Goal: Task Accomplishment & Management: Manage account settings

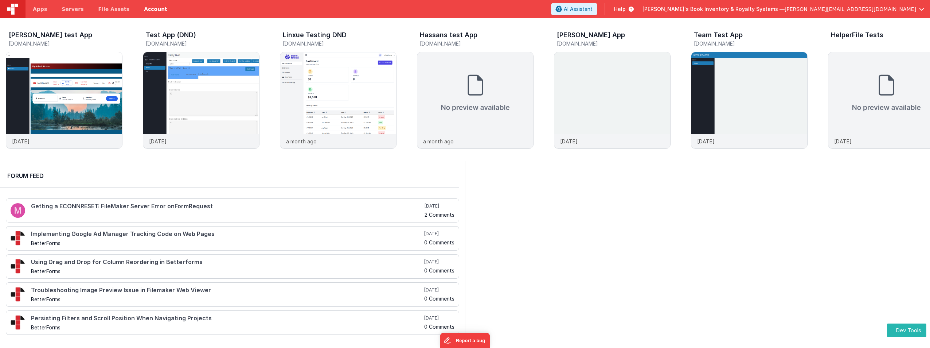
click at [148, 8] on link "Account" at bounding box center [156, 9] width 38 height 18
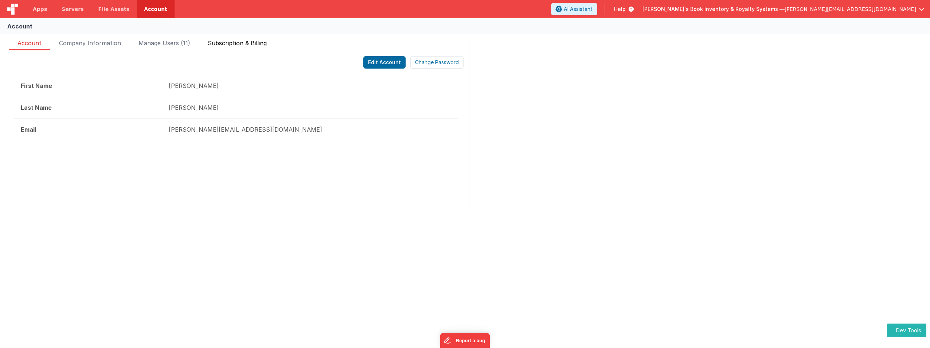
click at [239, 45] on span "Subscription & Billing" at bounding box center [237, 45] width 59 height 12
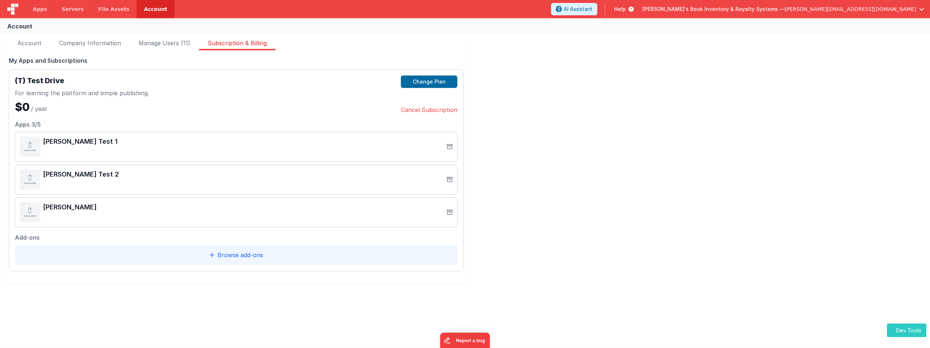
click at [899, 328] on button "Dev Tools" at bounding box center [906, 329] width 39 height 13
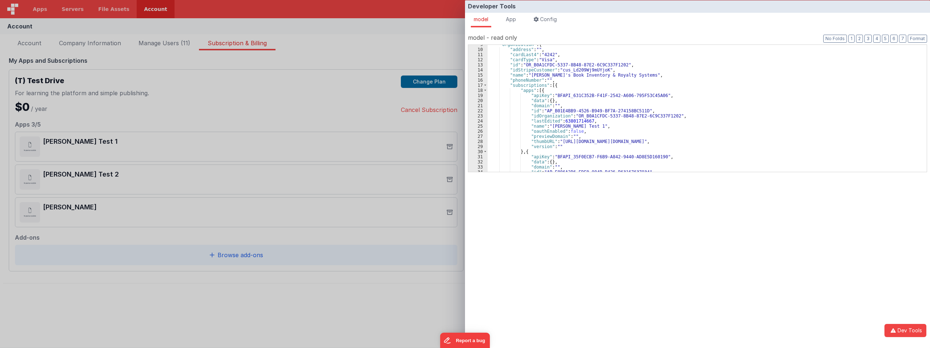
scroll to position [44, 0]
click at [484, 91] on span at bounding box center [485, 90] width 4 height 5
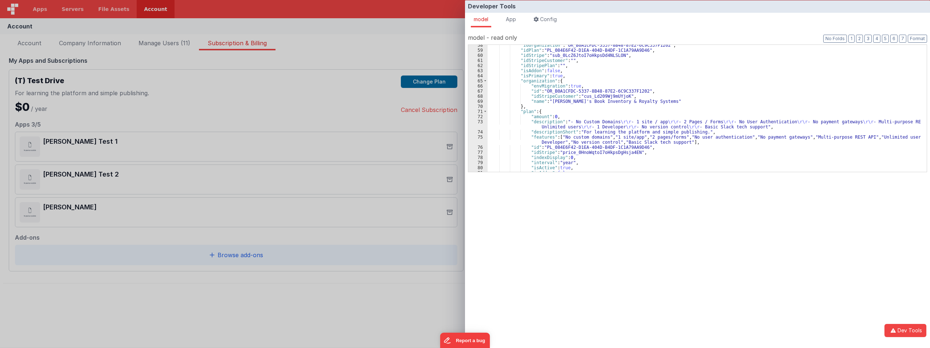
scroll to position [131, 0]
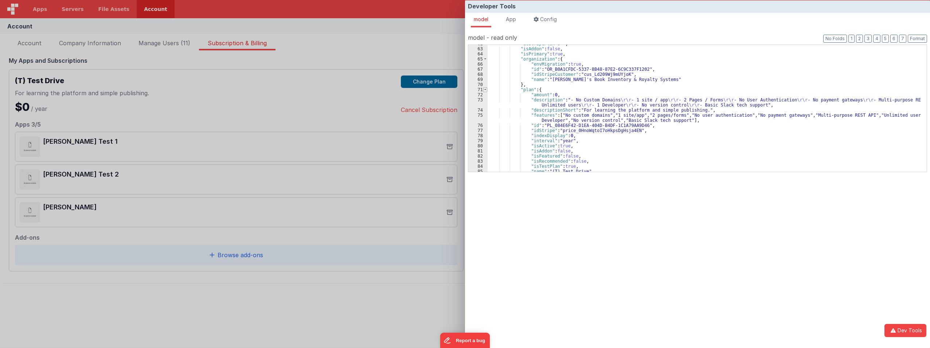
click at [485, 88] on span at bounding box center [485, 89] width 4 height 5
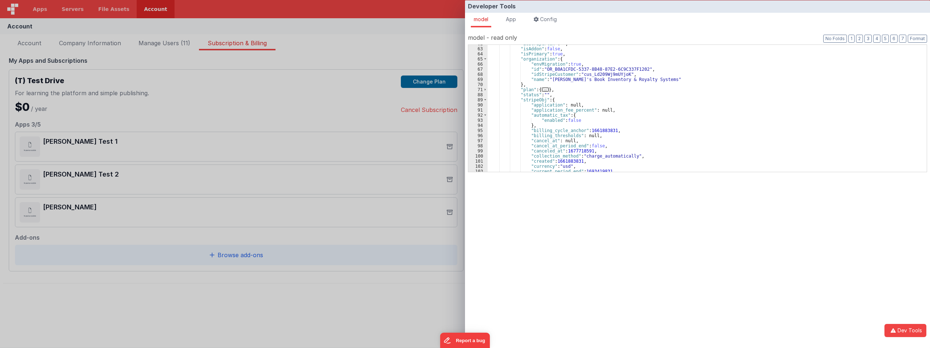
click at [384, 48] on div "Developer Tools model App Params Log (1) Misc Windows Config model - read only …" at bounding box center [465, 174] width 930 height 348
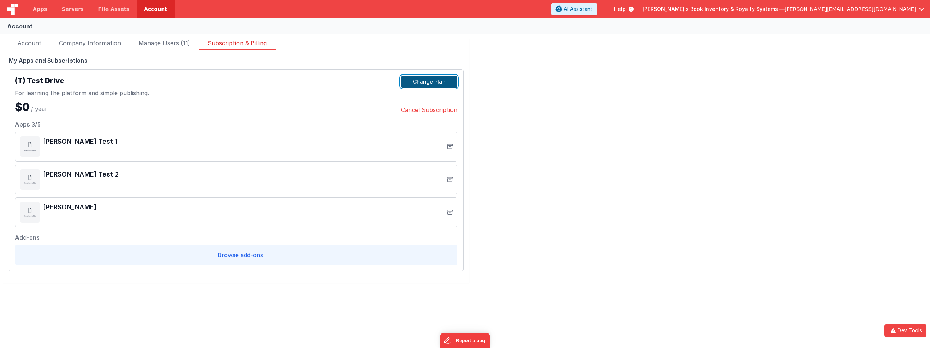
click at [433, 79] on button "Change Plan" at bounding box center [429, 81] width 56 height 12
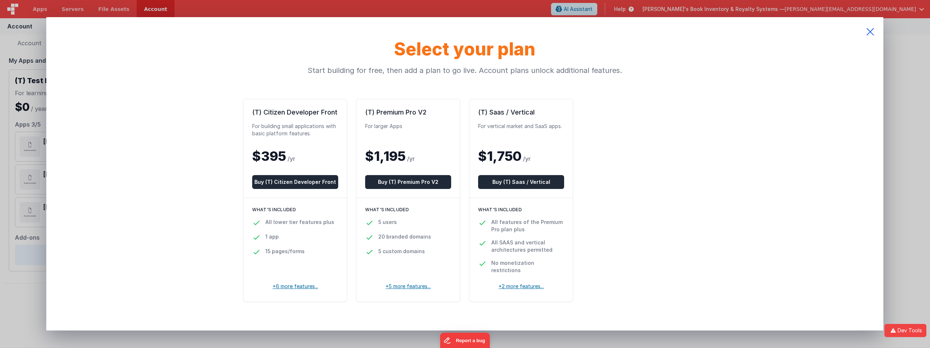
click at [870, 33] on icon at bounding box center [870, 31] width 26 height 29
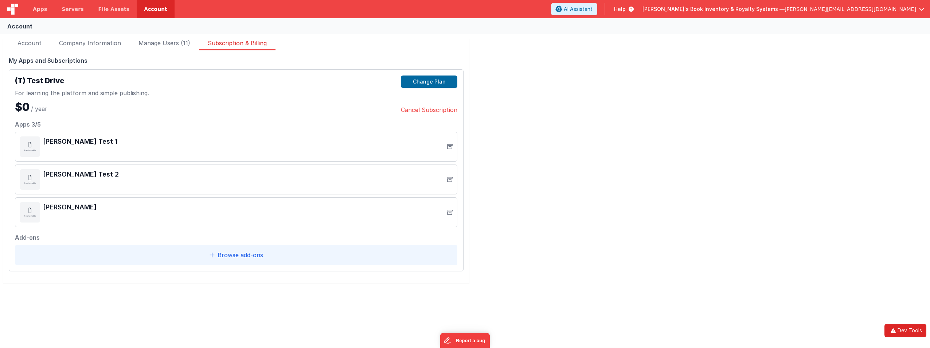
click at [895, 330] on icon "button" at bounding box center [893, 330] width 9 height 5
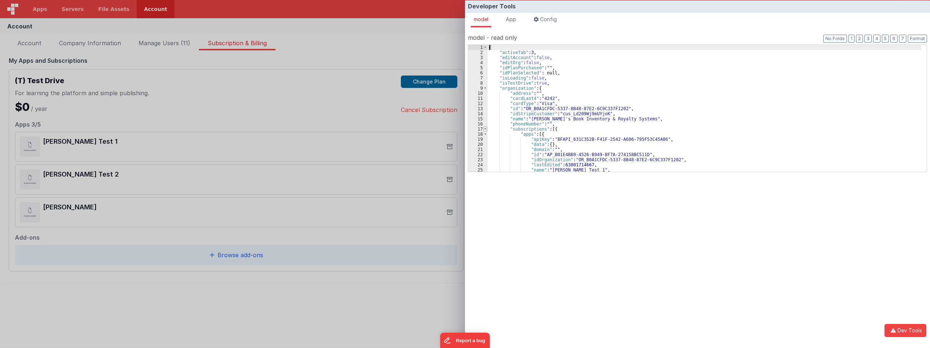
click at [486, 129] on span at bounding box center [485, 128] width 4 height 5
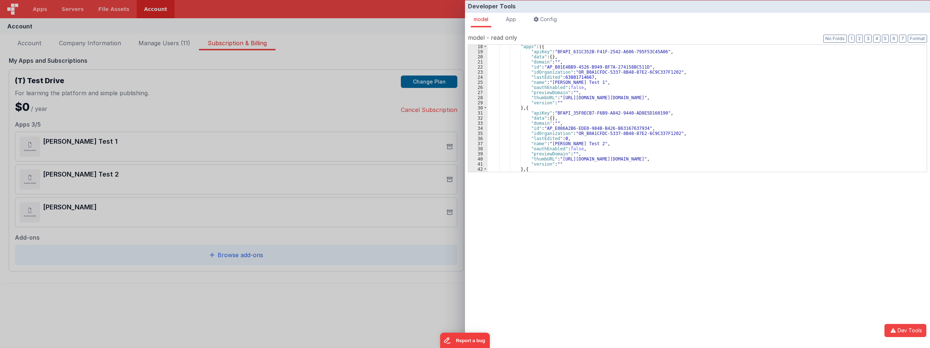
scroll to position [109, 0]
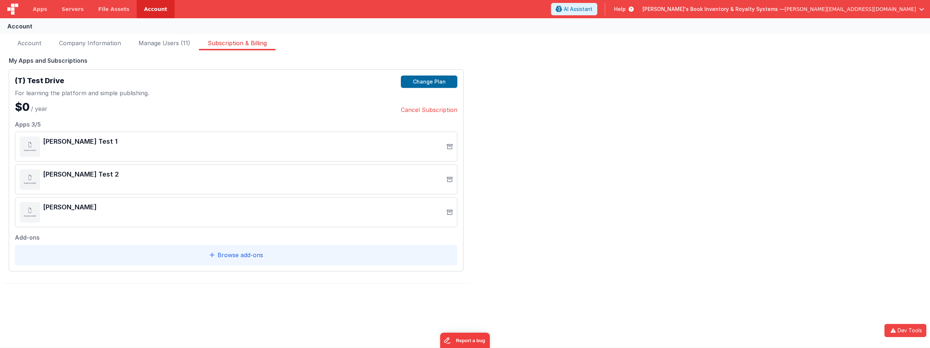
click at [405, 319] on div "Developer Tools model App Params Log (2) Misc Windows Config model - read only …" at bounding box center [465, 174] width 930 height 348
click at [903, 327] on button "Dev Tools" at bounding box center [905, 330] width 42 height 13
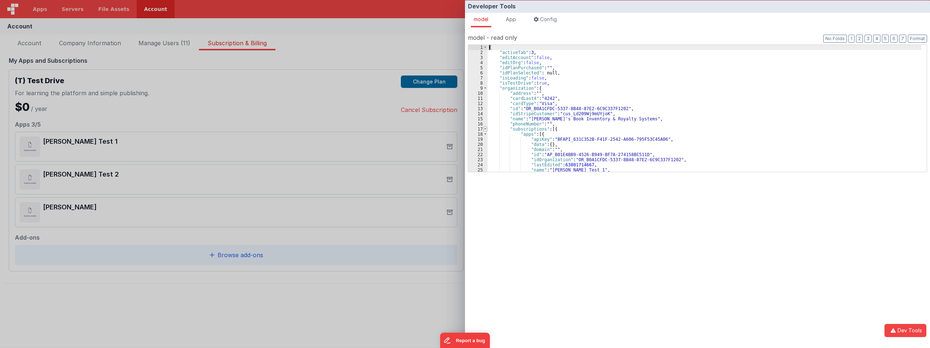
click at [485, 128] on span at bounding box center [485, 128] width 4 height 5
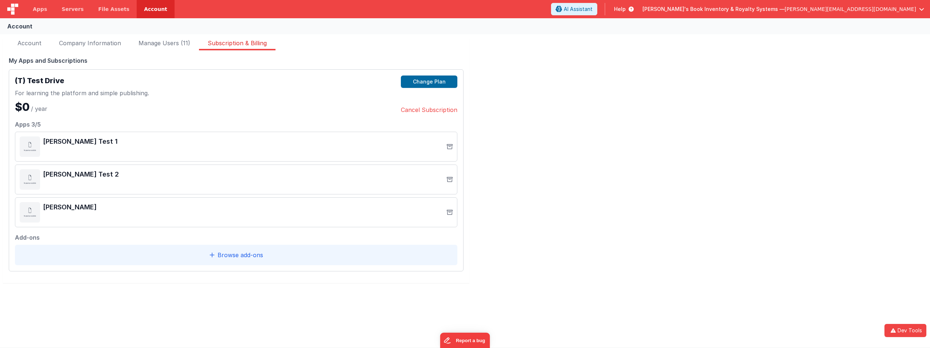
click at [416, 300] on div "Developer Tools model App Params Log (3) Misc Windows Config model - read only …" at bounding box center [465, 174] width 930 height 348
drag, startPoint x: 705, startPoint y: 293, endPoint x: 679, endPoint y: 288, distance: 26.6
click at [705, 293] on div "FakeApp One Starter Plan Change plan Last payment March 1, 2023 Next payment No…" at bounding box center [465, 165] width 930 height 262
click at [431, 83] on button "Change Plan" at bounding box center [429, 81] width 56 height 12
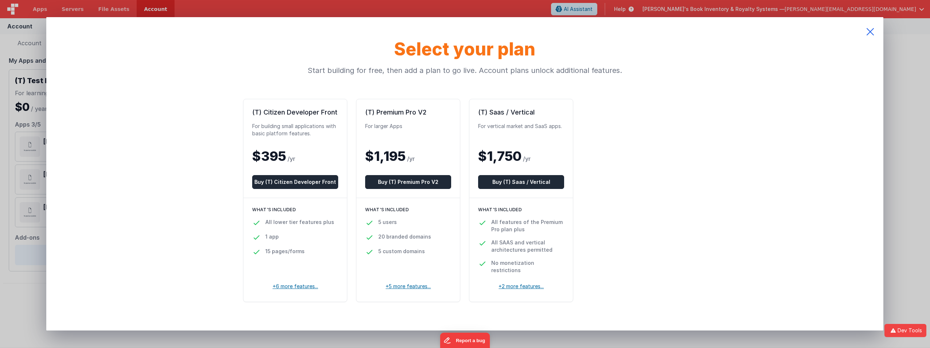
click at [870, 34] on icon at bounding box center [870, 31] width 26 height 29
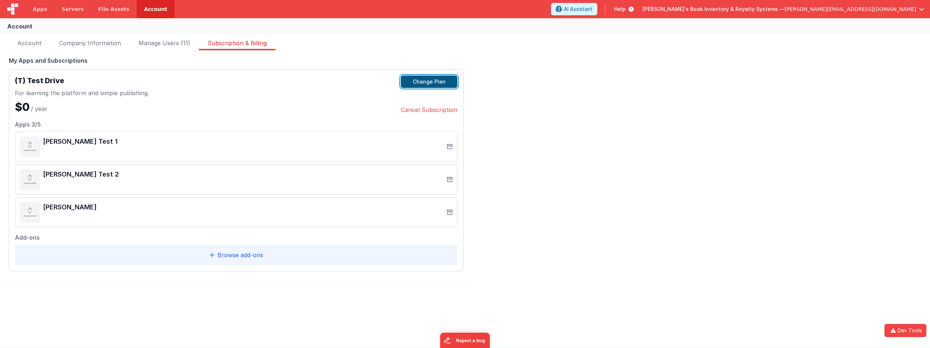
click at [422, 85] on button "Change Plan" at bounding box center [429, 81] width 56 height 12
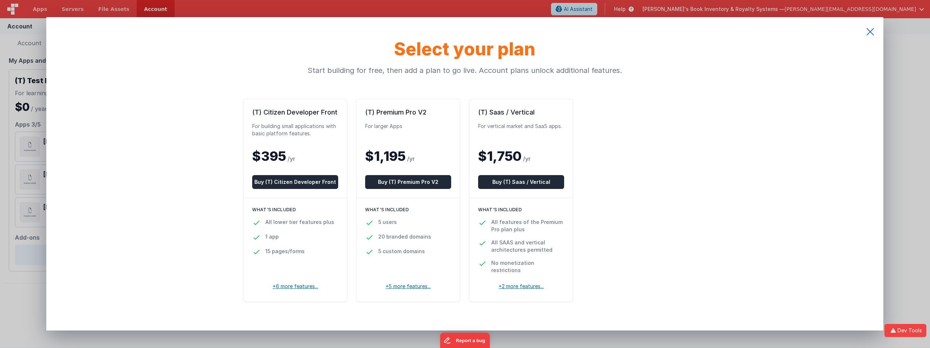
click at [875, 30] on icon at bounding box center [870, 31] width 26 height 29
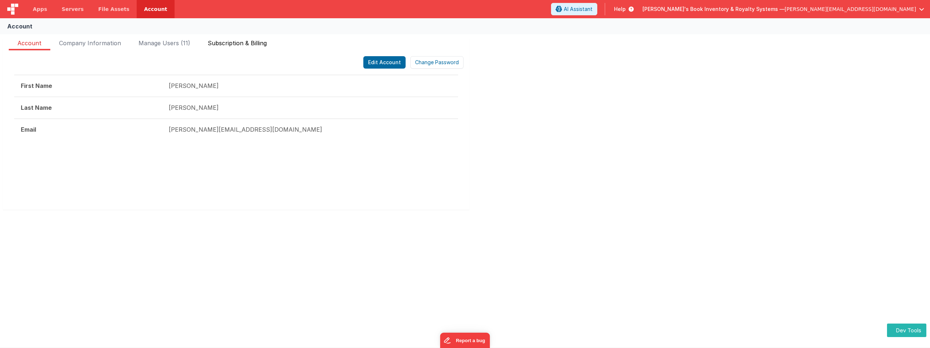
click at [231, 43] on span "Subscription & Billing" at bounding box center [237, 45] width 59 height 12
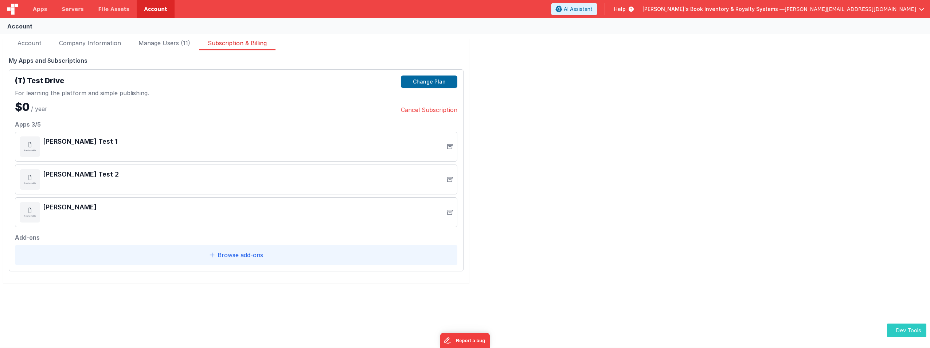
click at [903, 327] on button "Dev Tools" at bounding box center [906, 329] width 39 height 13
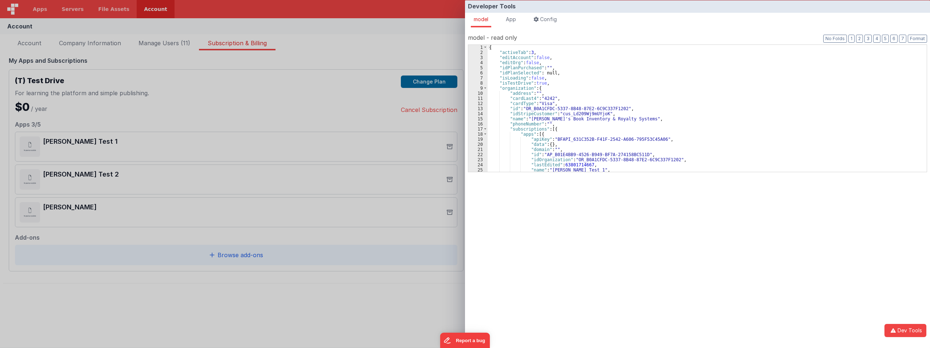
click at [402, 305] on div "Developer Tools model App Params Log (1) Misc Windows Config model - read only …" at bounding box center [465, 174] width 930 height 348
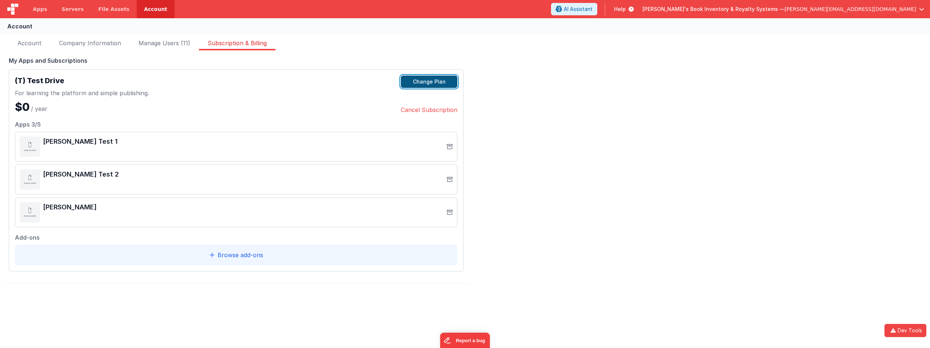
click at [439, 80] on button "Change Plan" at bounding box center [429, 81] width 56 height 12
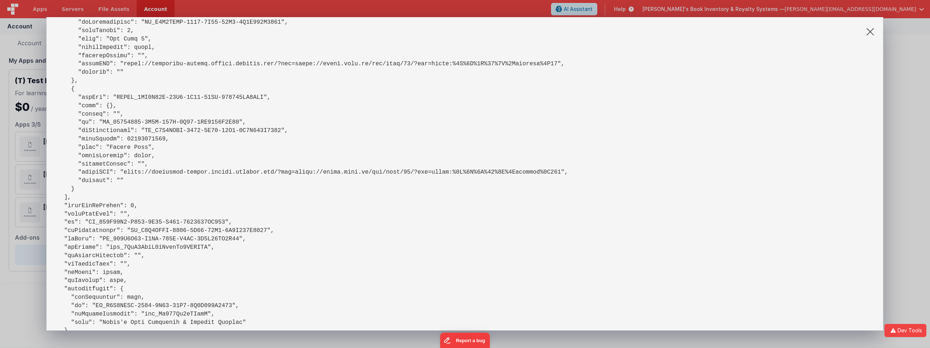
scroll to position [182, 0]
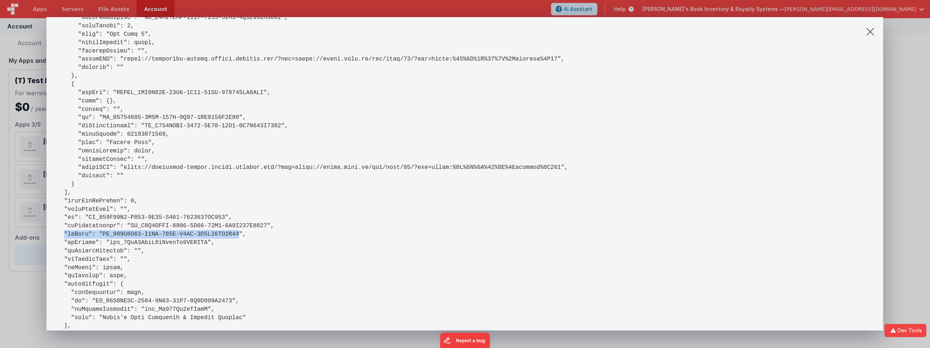
drag, startPoint x: 63, startPoint y: 234, endPoint x: 223, endPoint y: 233, distance: 160.7
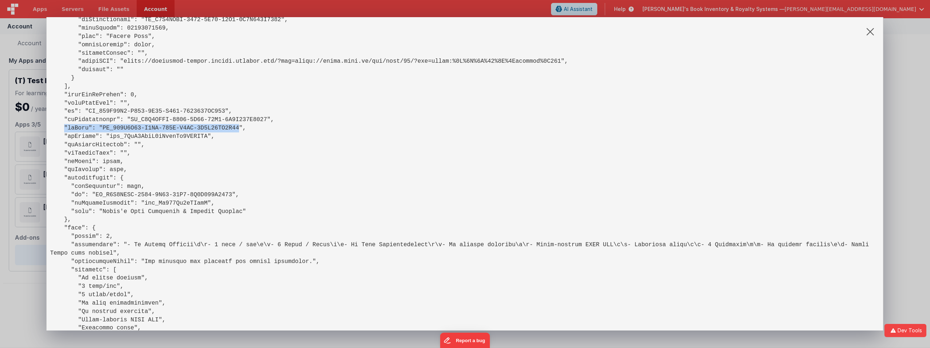
scroll to position [291, 0]
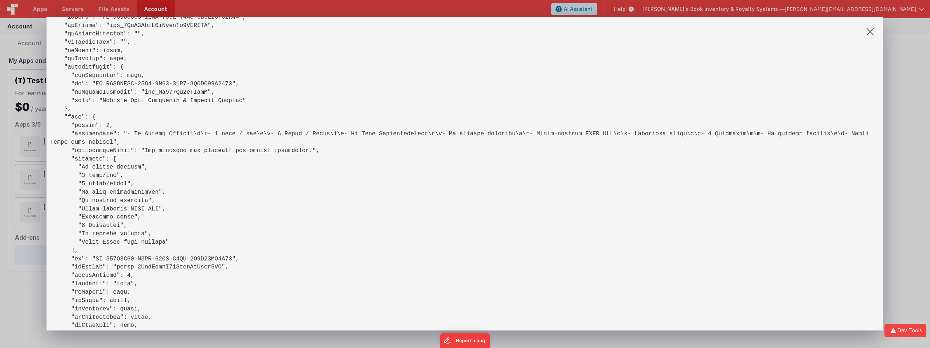
scroll to position [401, 0]
drag, startPoint x: 92, startPoint y: 249, endPoint x: 215, endPoint y: 248, distance: 123.2
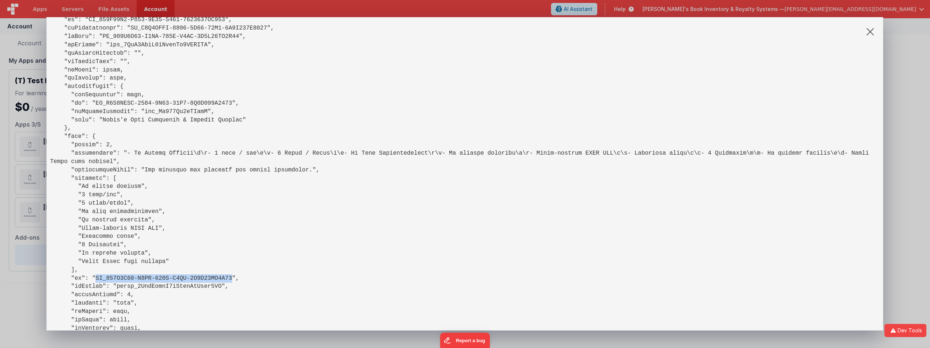
scroll to position [219, 0]
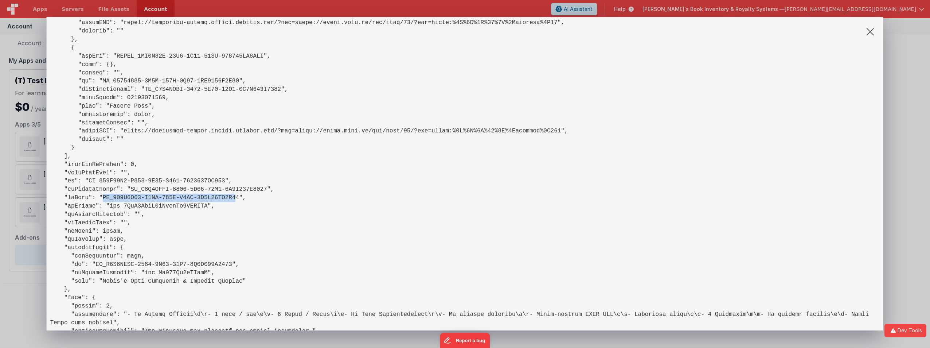
drag, startPoint x: 98, startPoint y: 199, endPoint x: 220, endPoint y: 197, distance: 121.7
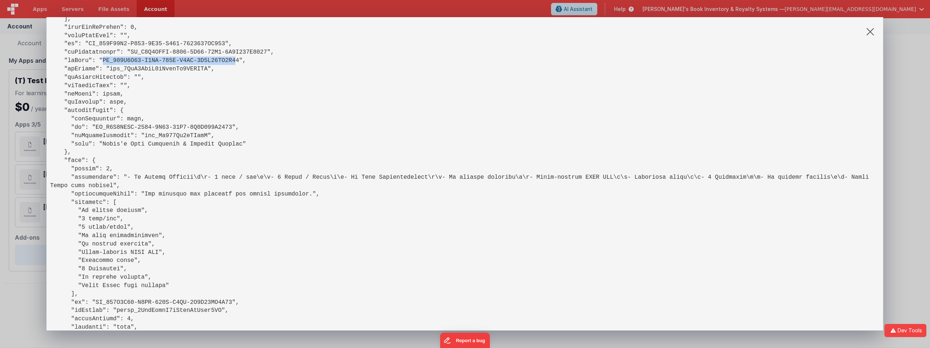
scroll to position [364, 0]
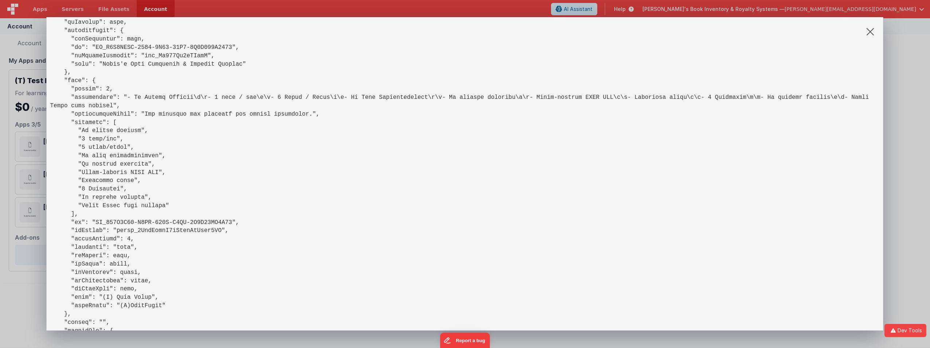
scroll to position [437, 0]
drag, startPoint x: 75, startPoint y: 286, endPoint x: 140, endPoint y: 286, distance: 64.9
drag, startPoint x: 140, startPoint y: 286, endPoint x: 117, endPoint y: 257, distance: 37.1
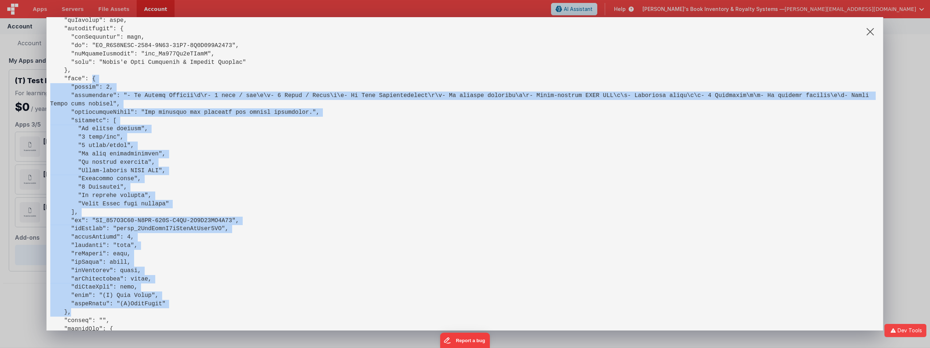
drag, startPoint x: 89, startPoint y: 79, endPoint x: 68, endPoint y: 302, distance: 223.6
drag, startPoint x: 68, startPoint y: 302, endPoint x: 190, endPoint y: 271, distance: 125.9
drag, startPoint x: 89, startPoint y: 78, endPoint x: 97, endPoint y: 270, distance: 192.9
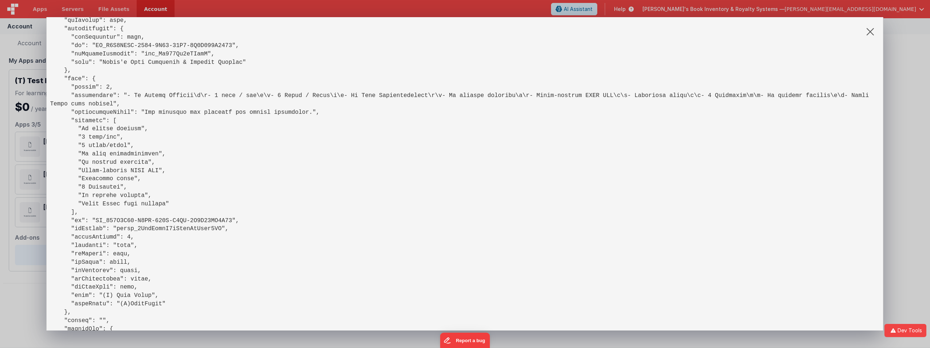
click at [25, 299] on div "Select your plan Start building for free, then add a plan to go live. Account p…" at bounding box center [465, 174] width 930 height 348
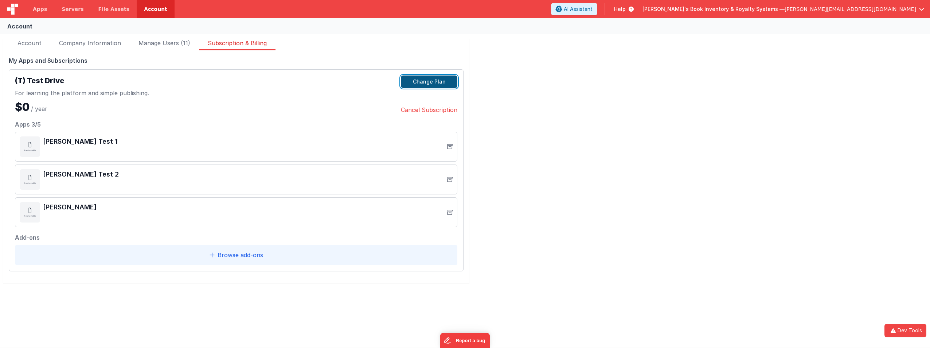
click at [442, 82] on button "Change Plan" at bounding box center [429, 81] width 56 height 12
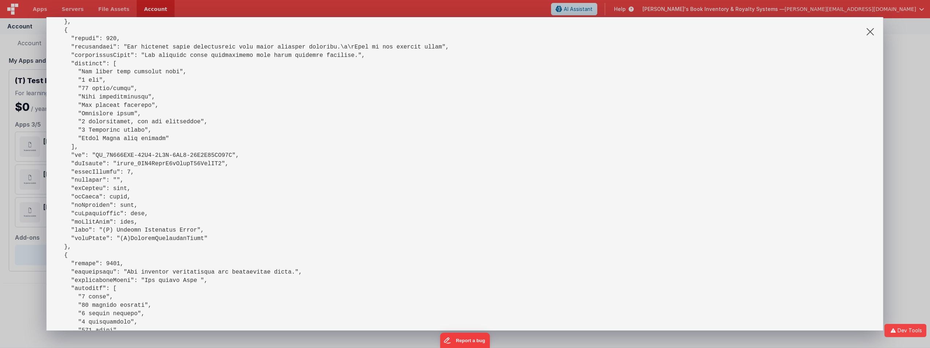
scroll to position [2608, 0]
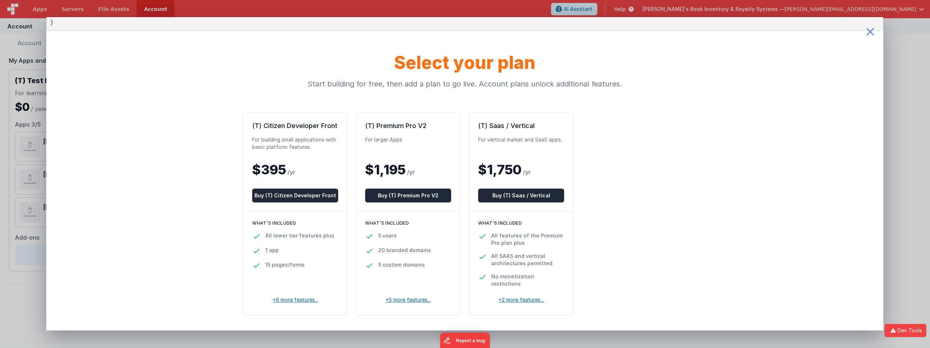
click at [870, 32] on icon at bounding box center [870, 31] width 26 height 29
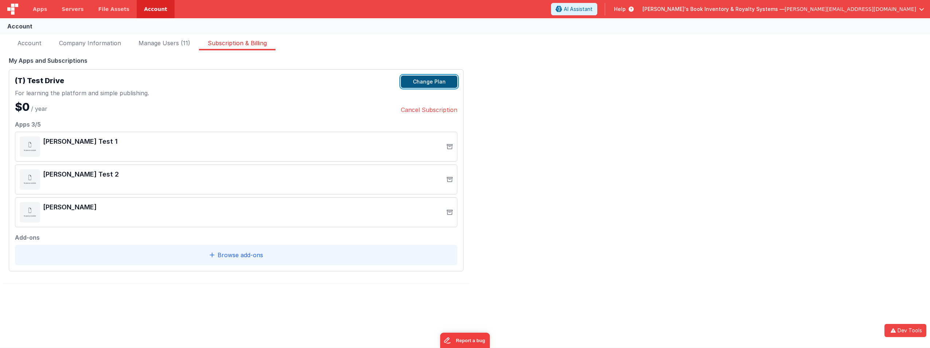
click at [436, 84] on button "Change Plan" at bounding box center [429, 81] width 56 height 12
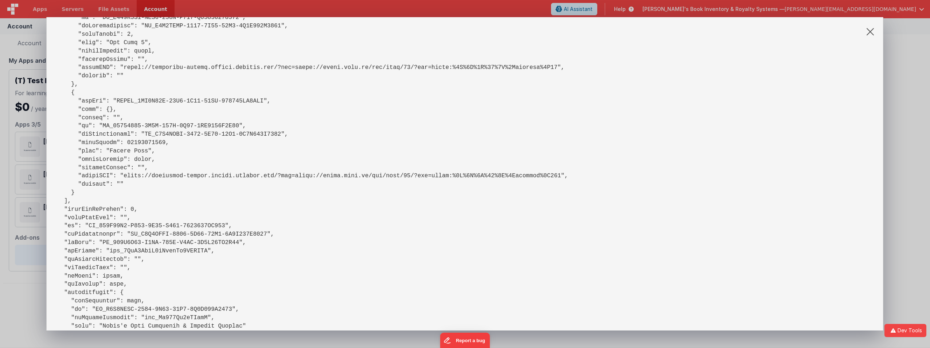
scroll to position [182, 0]
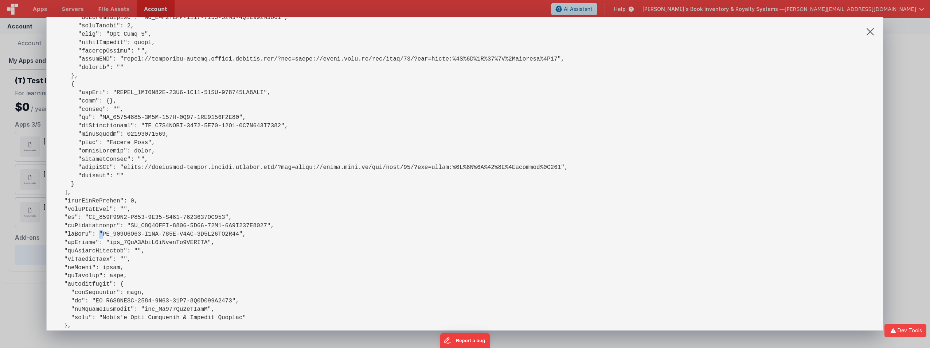
drag, startPoint x: 98, startPoint y: 234, endPoint x: 223, endPoint y: 235, distance: 125.0
copy pre "PL_084E6F42-D1EA-404D-B4DF-1C1A79AA9D46"
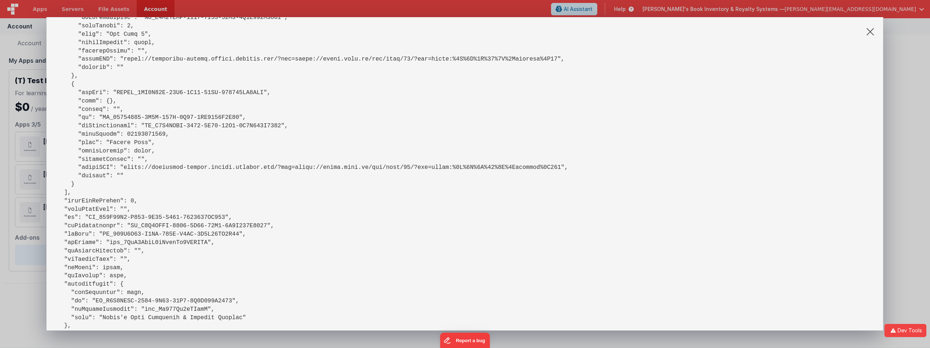
drag, startPoint x: 111, startPoint y: 209, endPoint x: 113, endPoint y: 213, distance: 4.4
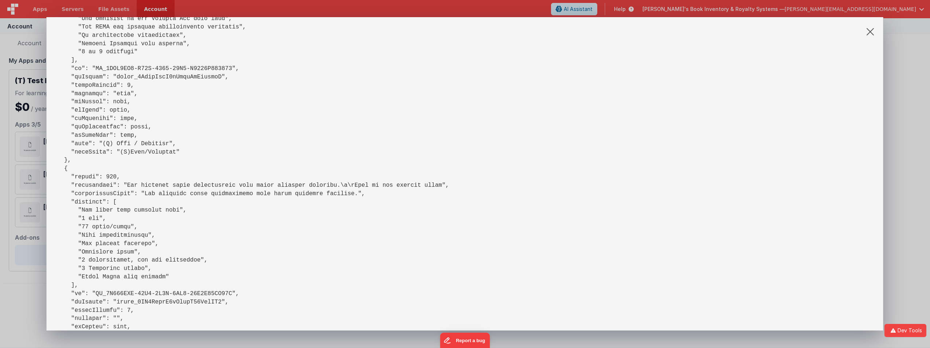
scroll to position [2077, 0]
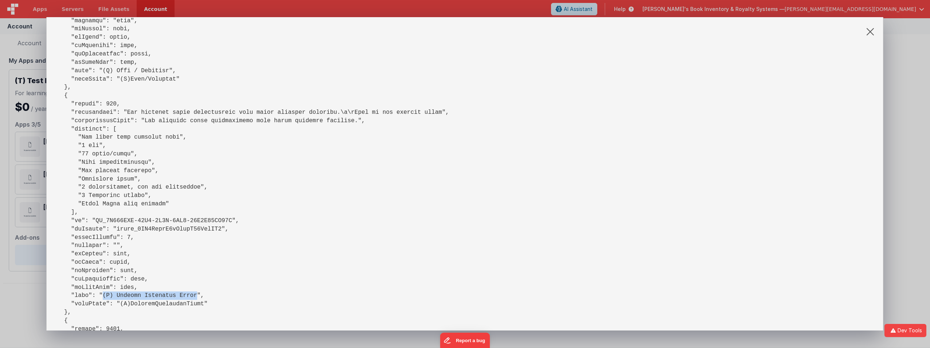
drag, startPoint x: 99, startPoint y: 287, endPoint x: 183, endPoint y: 285, distance: 84.5
copy pre "(T) Citizen Developer Front"
click at [870, 33] on icon at bounding box center [870, 31] width 26 height 29
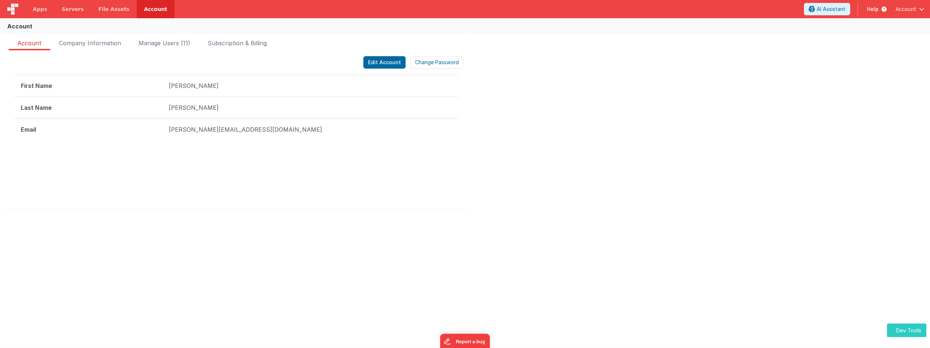
click at [908, 329] on button "Dev Tools" at bounding box center [906, 329] width 39 height 13
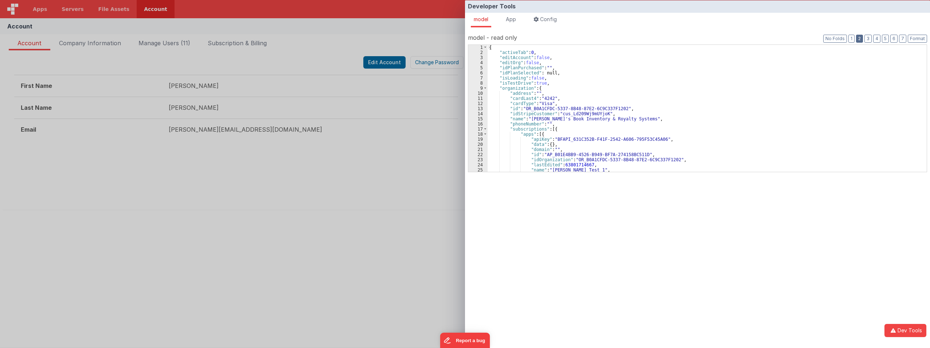
click at [860, 39] on button "2" at bounding box center [859, 39] width 7 height 8
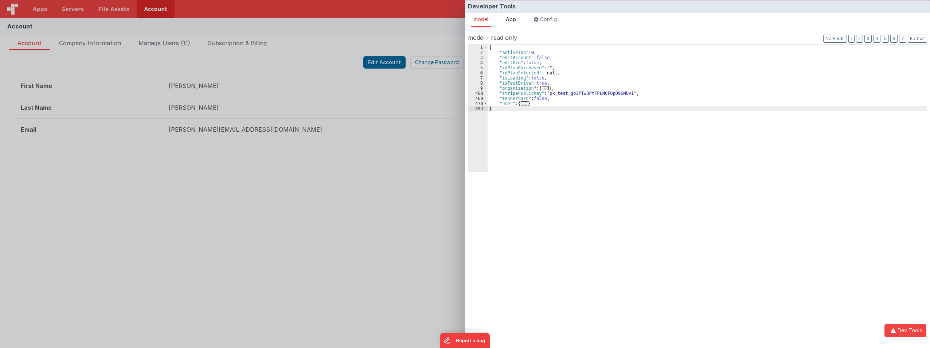
click at [510, 20] on span "App" at bounding box center [511, 19] width 10 height 6
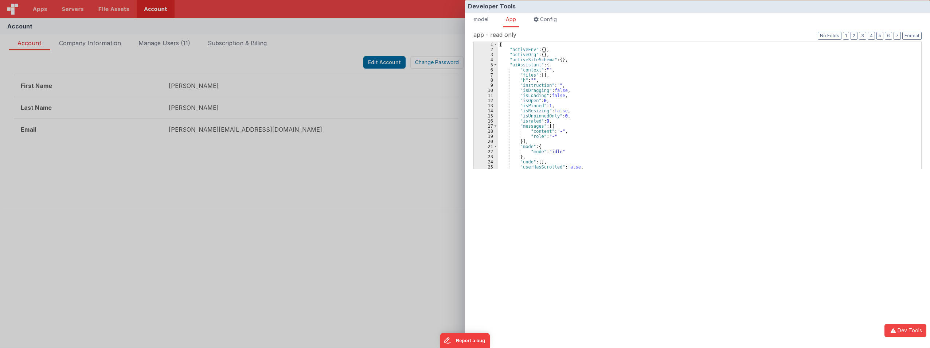
click at [372, 194] on div "Developer Tools model App Params Log (1) Misc Windows Config model - read only …" at bounding box center [465, 174] width 930 height 348
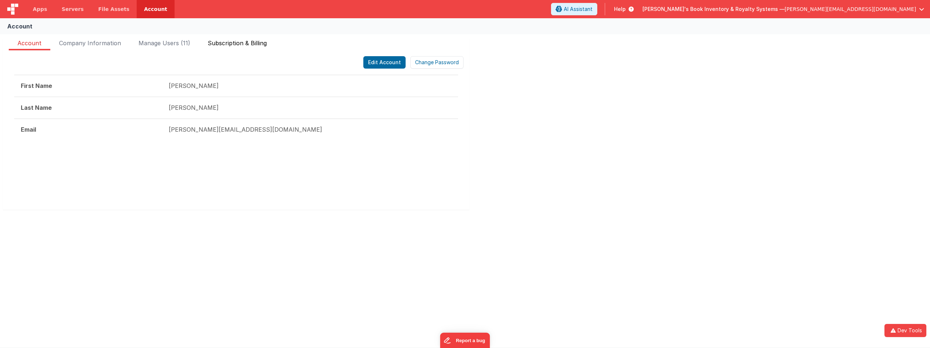
click at [231, 44] on span "Subscription & Billing" at bounding box center [237, 45] width 59 height 12
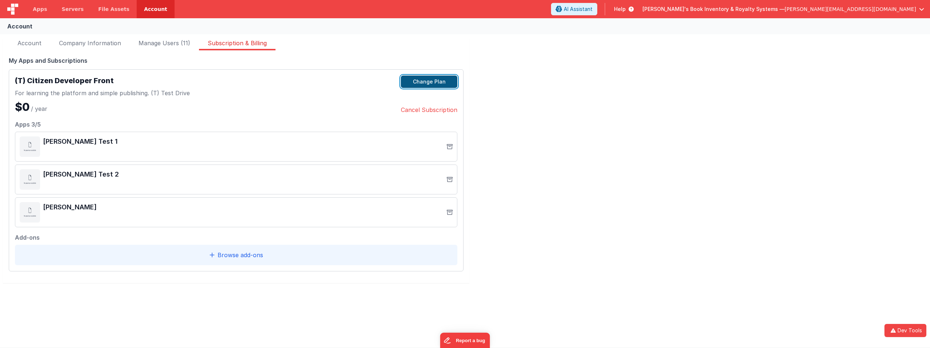
click at [438, 83] on button "Change Plan" at bounding box center [429, 81] width 56 height 12
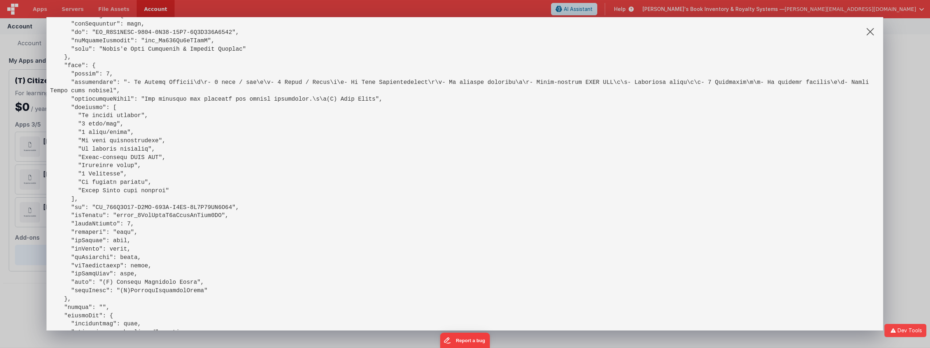
scroll to position [474, 0]
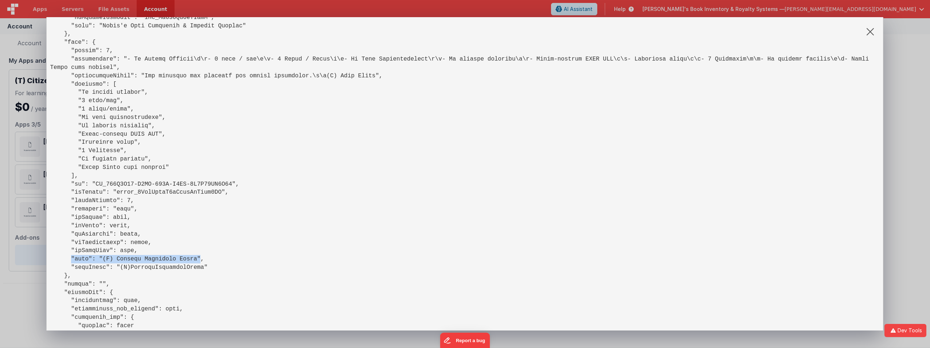
drag, startPoint x: 68, startPoint y: 249, endPoint x: 189, endPoint y: 249, distance: 120.6
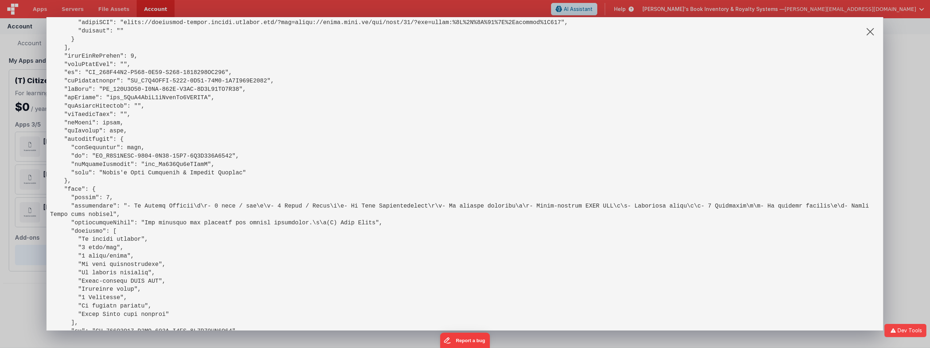
scroll to position [328, 0]
click at [26, 278] on div "Select your plan Start building for free, then add a plan to go live. Account p…" at bounding box center [465, 174] width 930 height 348
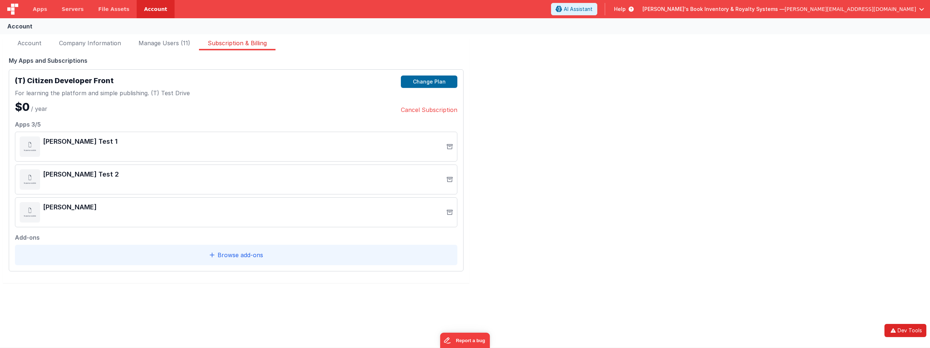
click at [903, 331] on button "Dev Tools" at bounding box center [905, 330] width 42 height 13
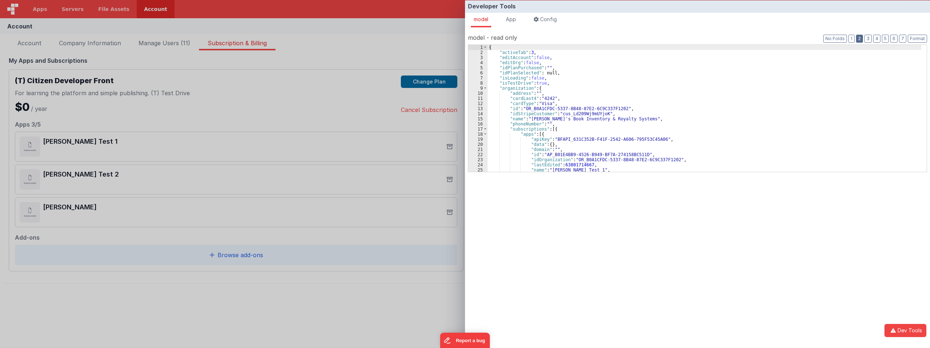
click at [859, 36] on button "2" at bounding box center [859, 39] width 7 height 8
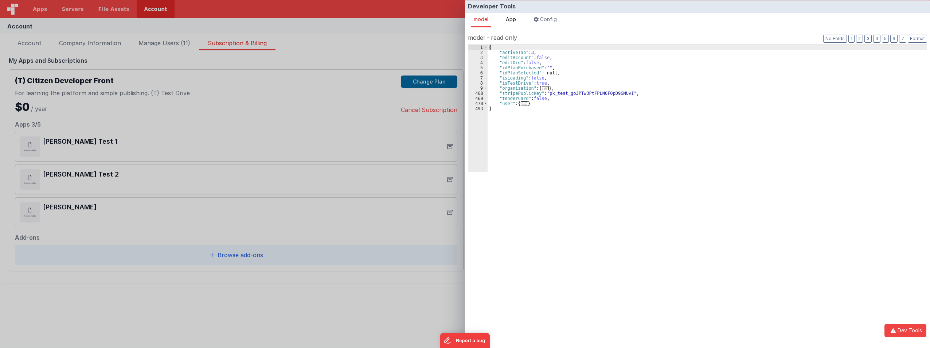
click at [514, 17] on span "App" at bounding box center [511, 19] width 10 height 6
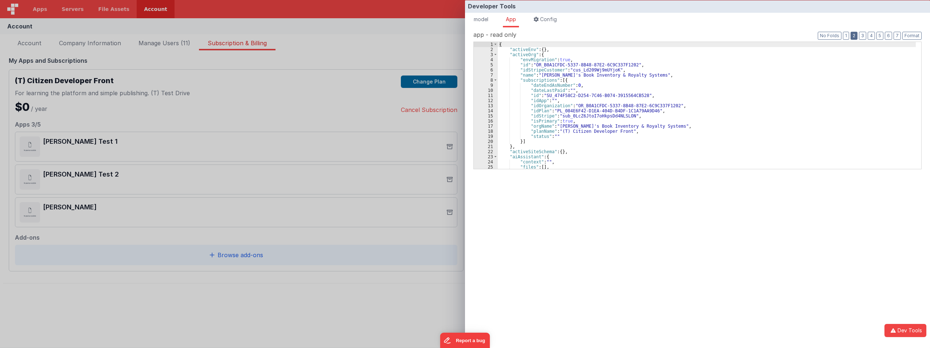
click at [854, 34] on button "2" at bounding box center [853, 36] width 7 height 8
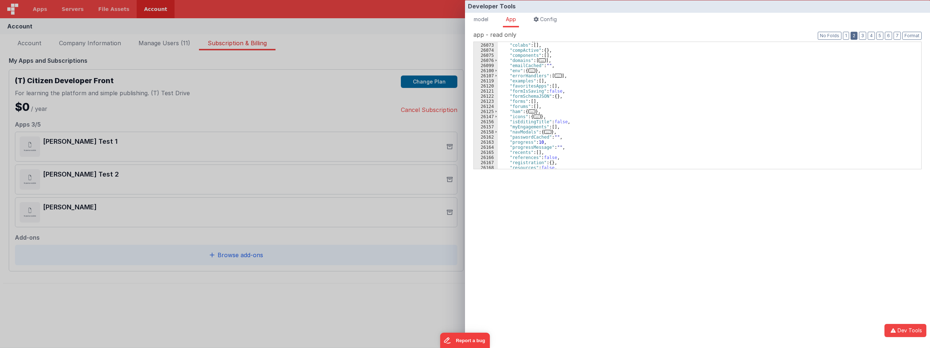
scroll to position [87, 0]
click at [485, 21] on span "model" at bounding box center [481, 19] width 15 height 6
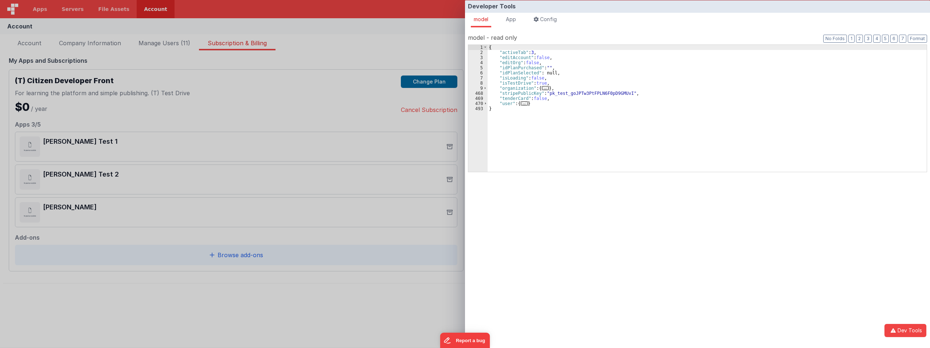
click at [542, 87] on span "..." at bounding box center [545, 88] width 7 height 4
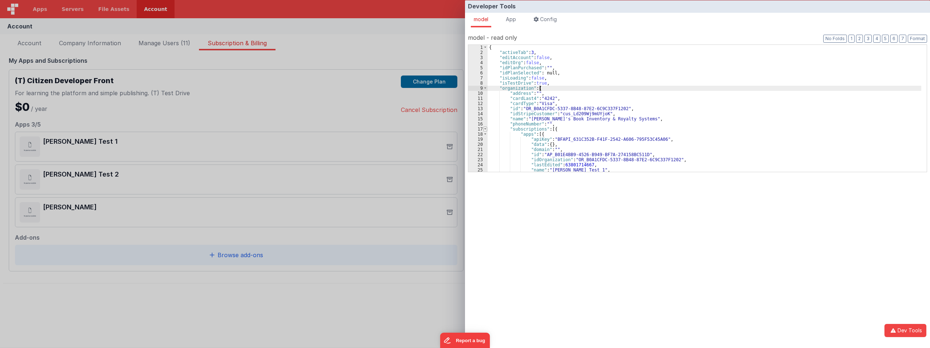
click at [486, 129] on span at bounding box center [485, 128] width 4 height 5
click at [484, 134] on span at bounding box center [485, 134] width 4 height 5
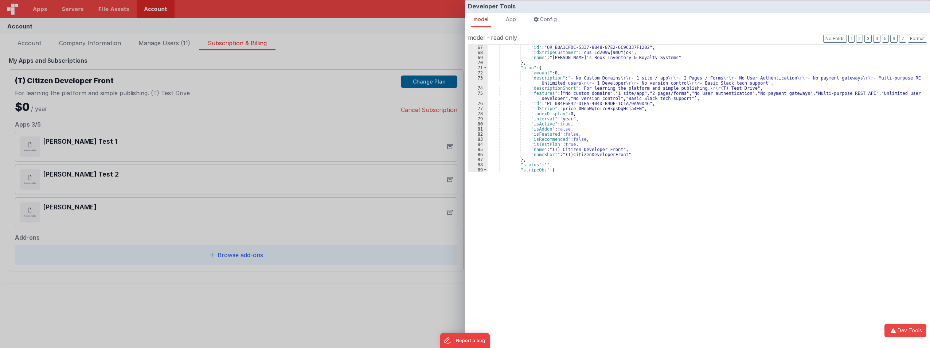
scroll to position [153, 0]
drag, startPoint x: 525, startPoint y: 149, endPoint x: 621, endPoint y: 150, distance: 95.5
click at [621, 150] on div ""id" : "OR_B0A1CFDC-5337-8B48-87E2-6C9C337F1202" , "idStripeCustomer" : "cus_Ld…" at bounding box center [705, 113] width 434 height 137
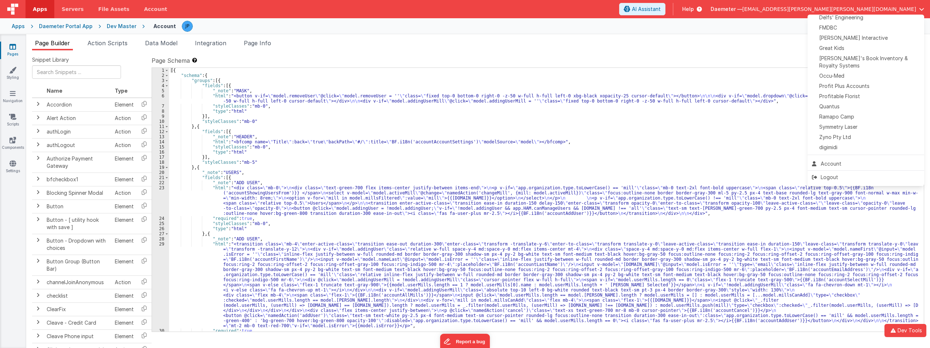
scroll to position [137, 0]
